Goal: Task Accomplishment & Management: Manage account settings

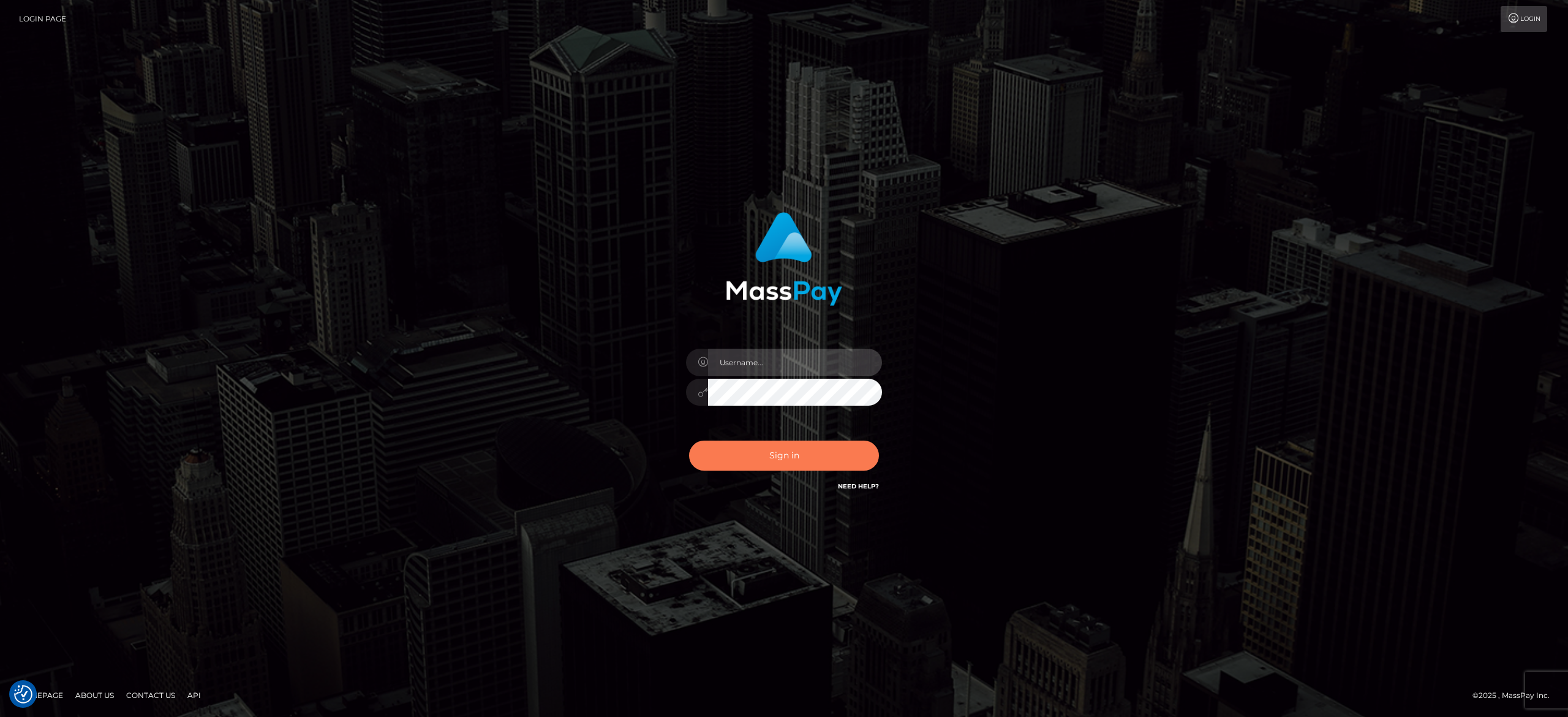
type input "[PERSON_NAME].[PERSON_NAME]"
click at [769, 462] on button "Sign in" at bounding box center [783, 455] width 189 height 30
type input "[PERSON_NAME].[PERSON_NAME]"
click at [769, 462] on button "Sign in" at bounding box center [783, 455] width 189 height 30
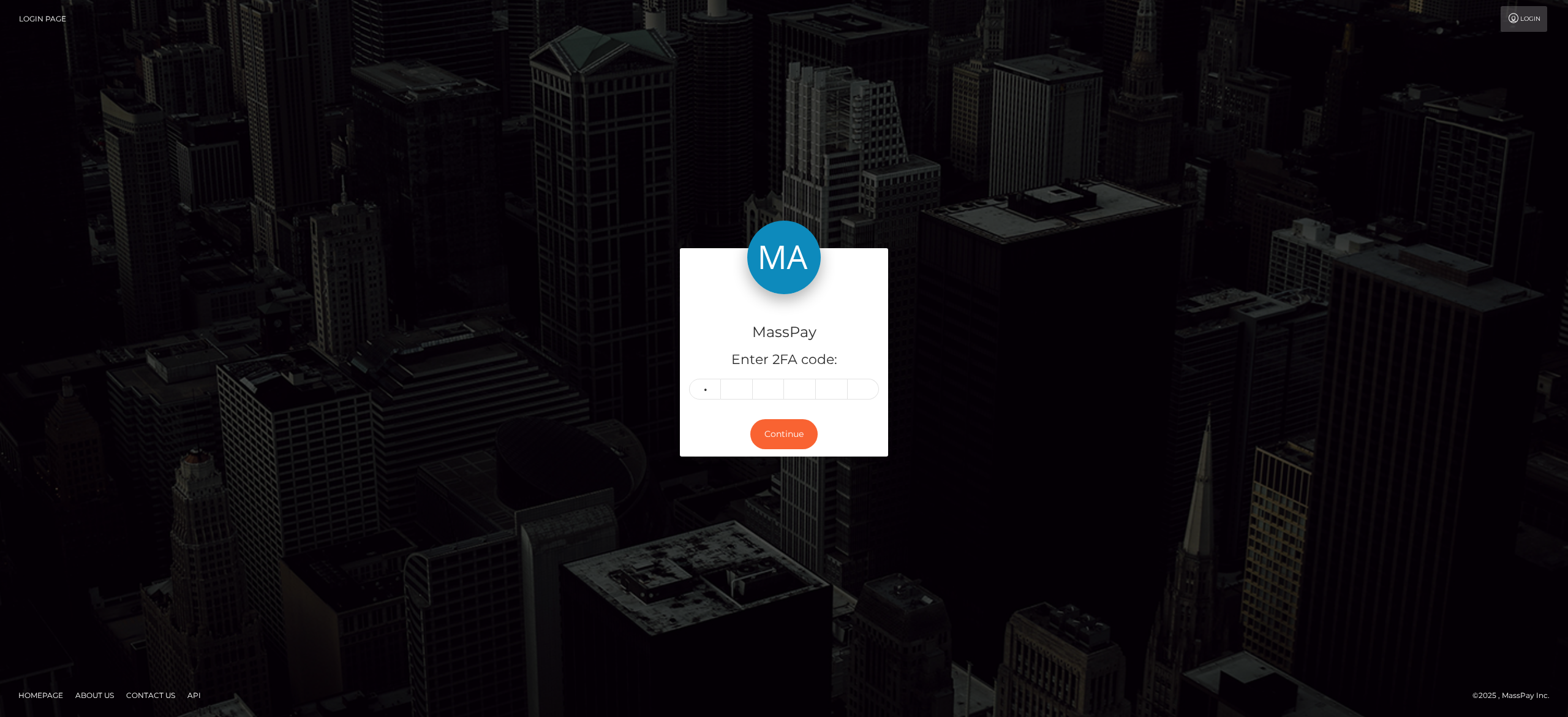
type input "2"
type input "9"
type input "0"
type input "7"
type input "2"
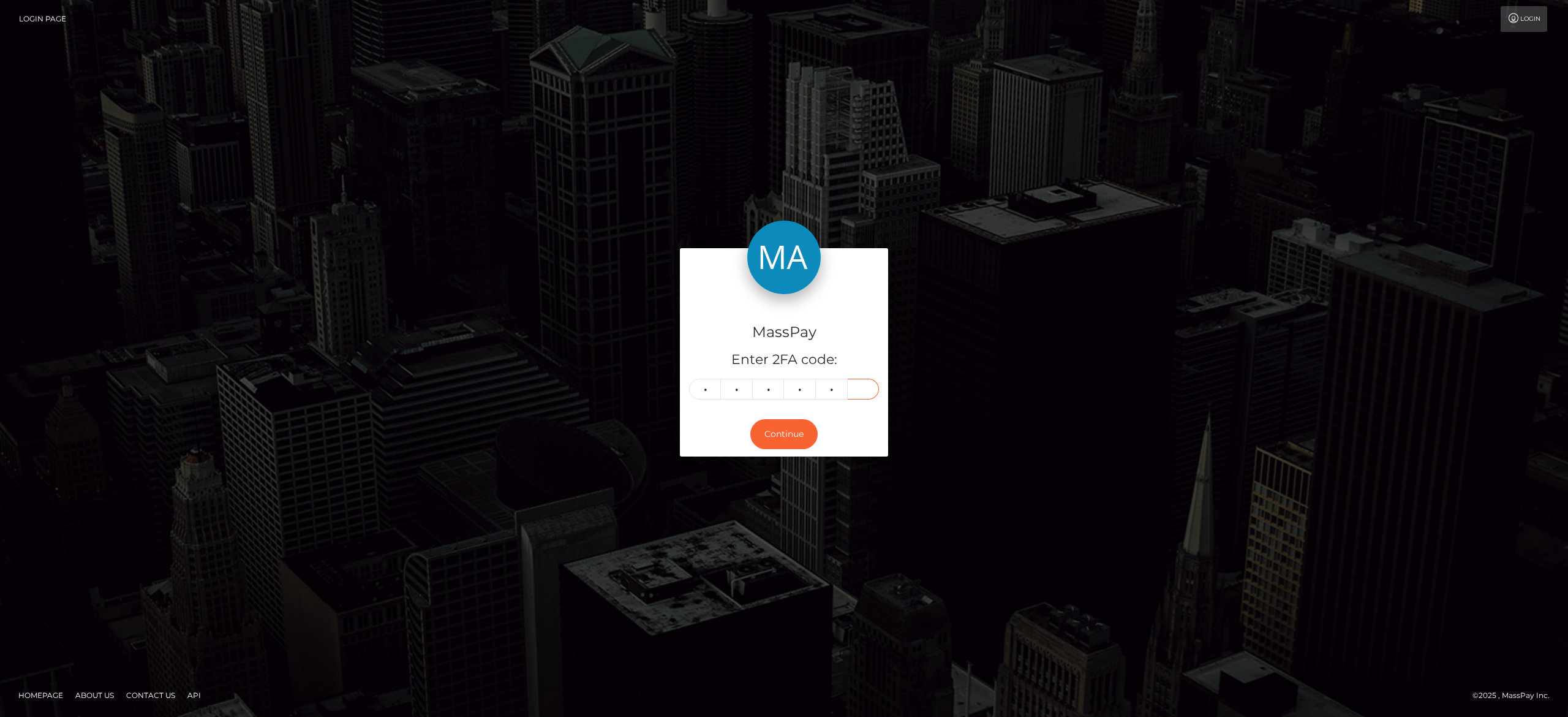
type input "1"
